Goal: Task Accomplishment & Management: Use online tool/utility

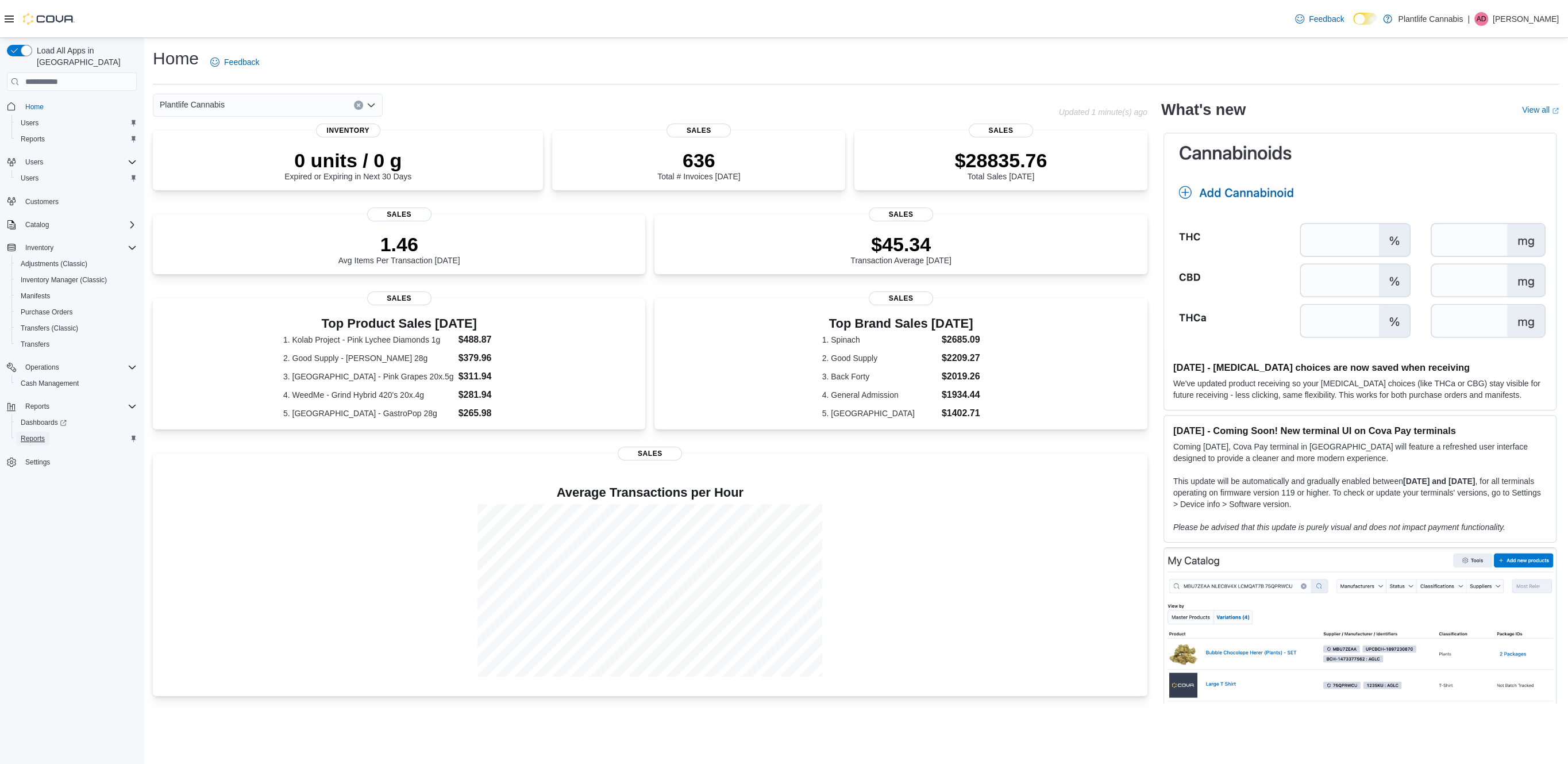
click at [43, 434] on span "Reports" at bounding box center [33, 438] width 24 height 9
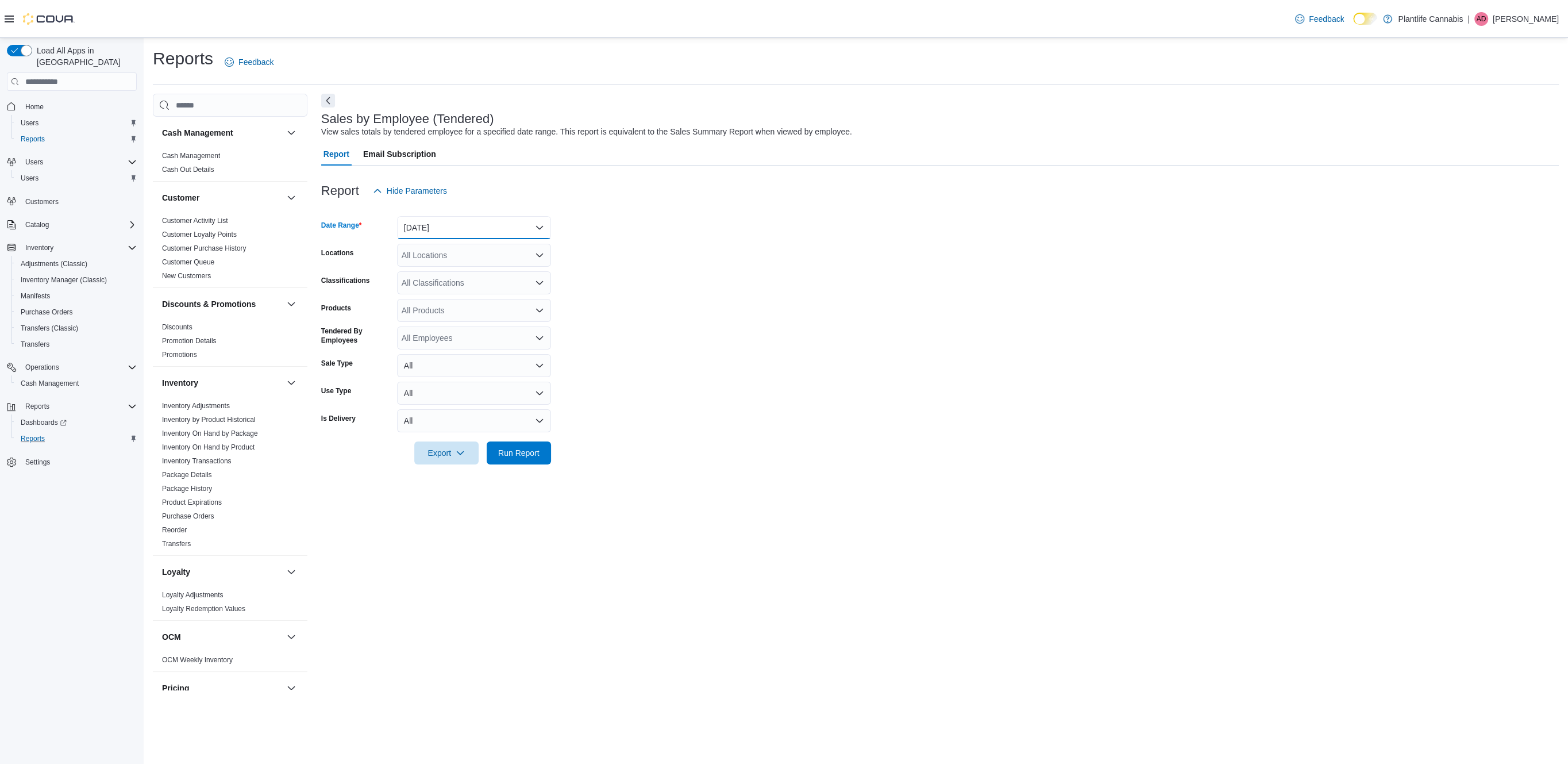
click at [485, 223] on button "[DATE]" at bounding box center [474, 227] width 154 height 23
click at [467, 278] on span "[DATE]" at bounding box center [481, 273] width 131 height 14
click at [469, 261] on div "All Locations" at bounding box center [474, 255] width 154 height 23
type input "***"
click at [477, 273] on span "[GEOGRAPHIC_DATA] - Mahogany Market" at bounding box center [504, 275] width 155 height 12
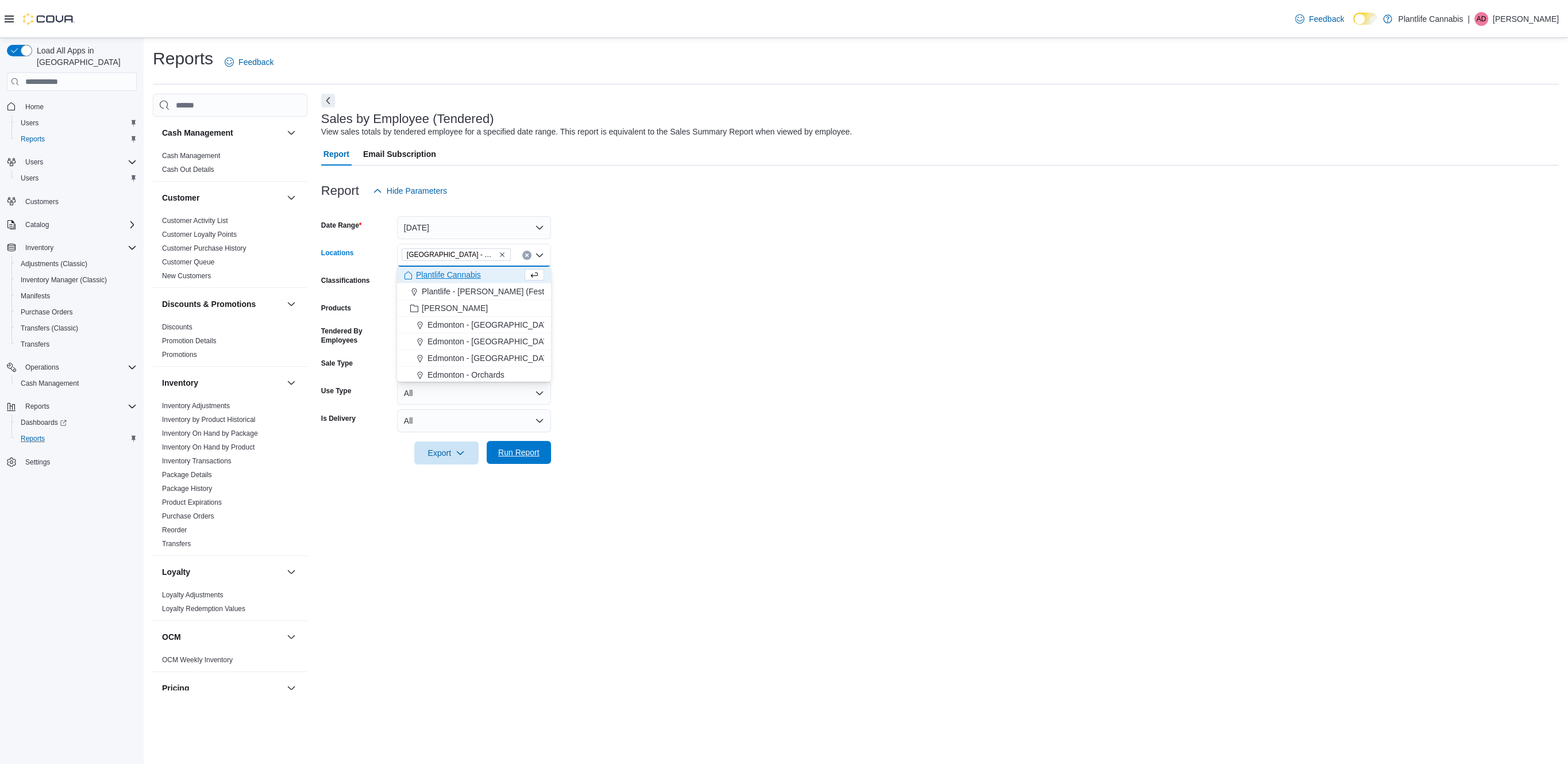
click at [531, 458] on span "Run Report" at bounding box center [519, 453] width 41 height 12
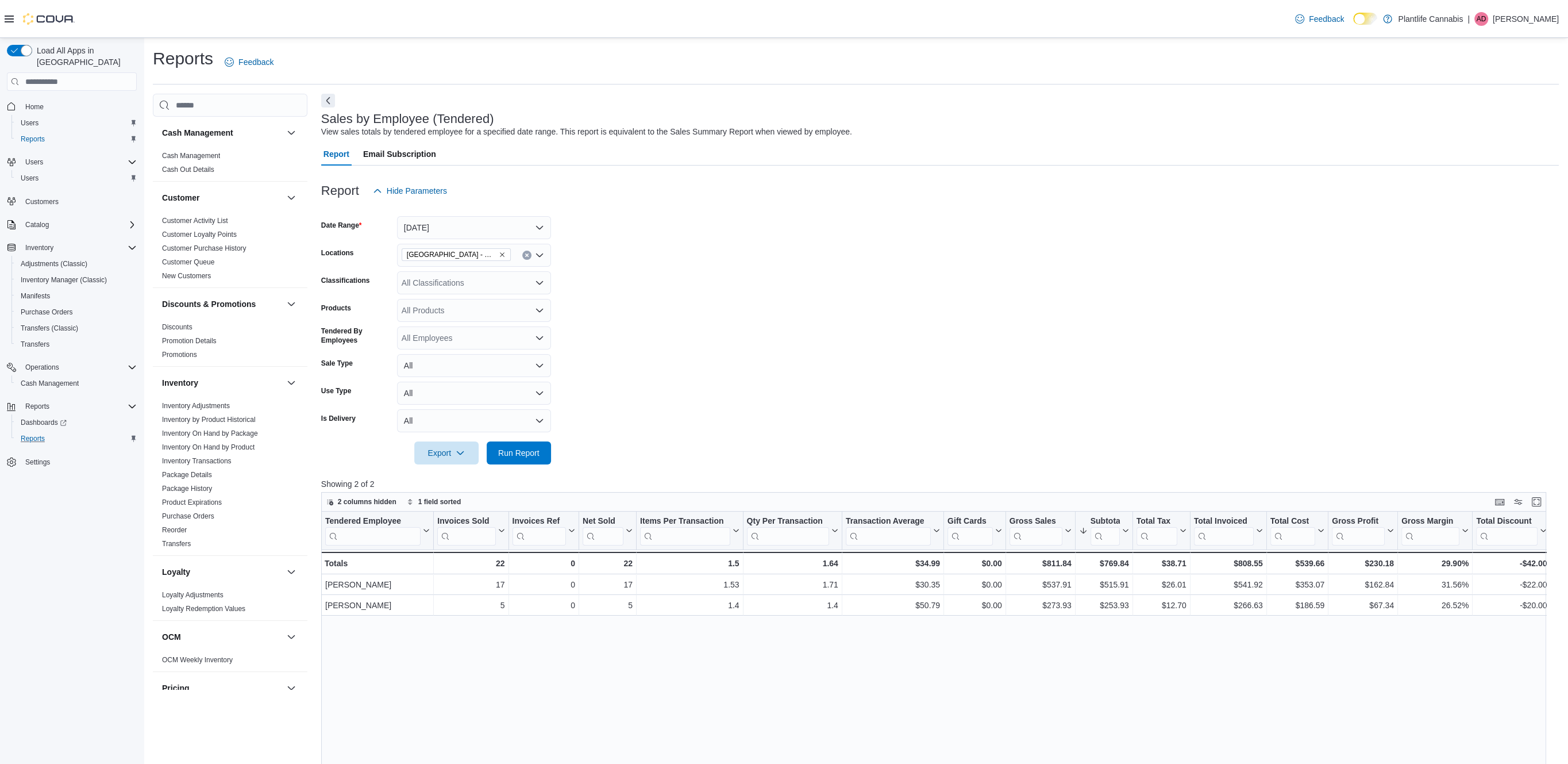
scroll to position [10, 0]
